Goal: Task Accomplishment & Management: Manage account settings

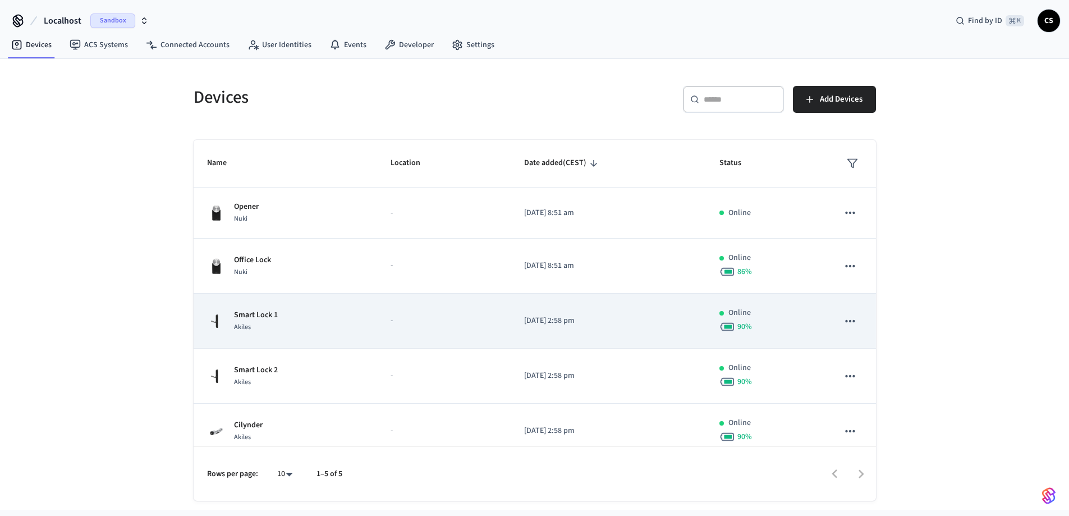
click at [291, 327] on div "Smart Lock 1 Akiles" at bounding box center [285, 321] width 157 height 24
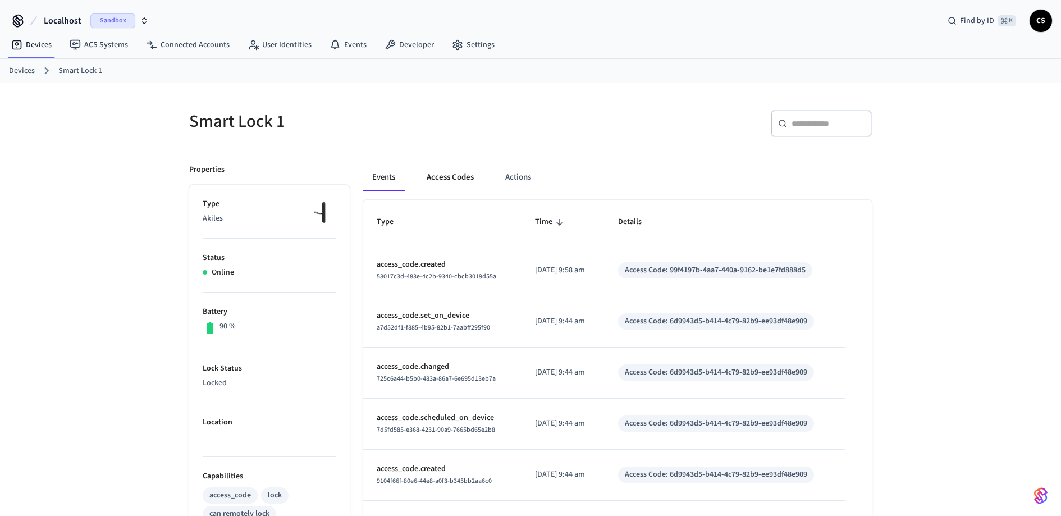
click at [474, 177] on button "Access Codes" at bounding box center [450, 177] width 65 height 27
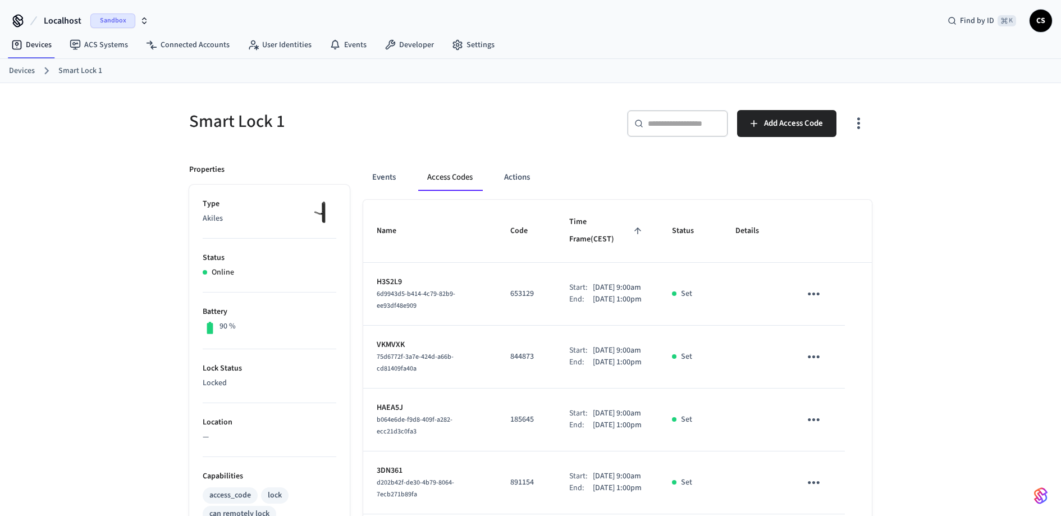
scroll to position [519, 0]
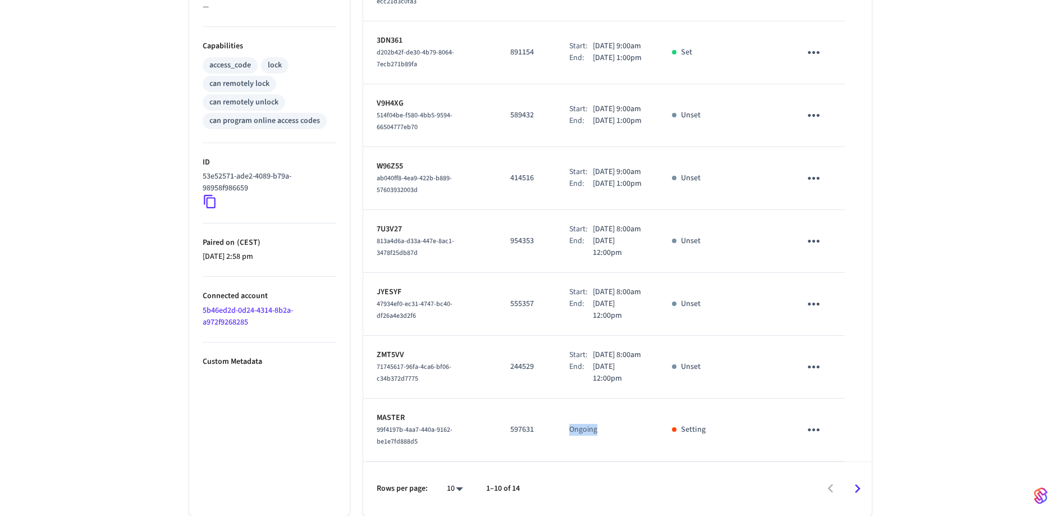
drag, startPoint x: 541, startPoint y: 436, endPoint x: 553, endPoint y: 436, distance: 12.4
click at [551, 436] on tr "MASTER 99f4197b-4aa7-440a-9162-be1e7fd888d5 597631 Ongoing Setting" at bounding box center [617, 430] width 509 height 63
drag, startPoint x: 495, startPoint y: 430, endPoint x: 525, endPoint y: 427, distance: 29.9
click at [524, 427] on td "597631" at bounding box center [526, 430] width 59 height 63
click at [539, 416] on td "597631" at bounding box center [526, 430] width 59 height 63
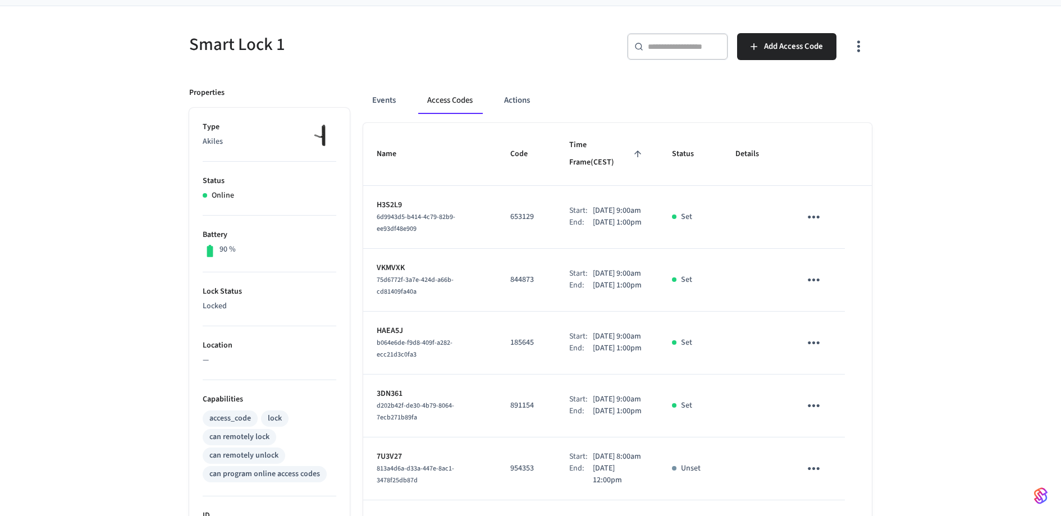
scroll to position [0, 0]
